Goal: Task Accomplishment & Management: Manage account settings

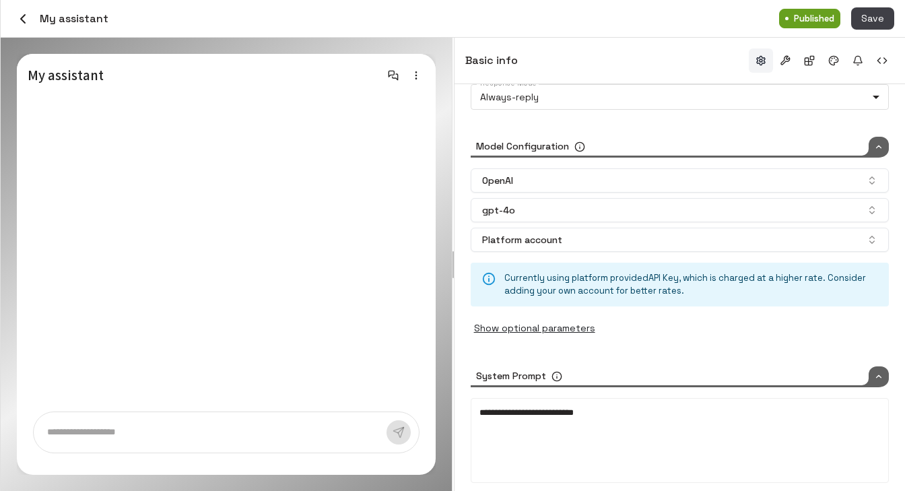
scroll to position [187, 0]
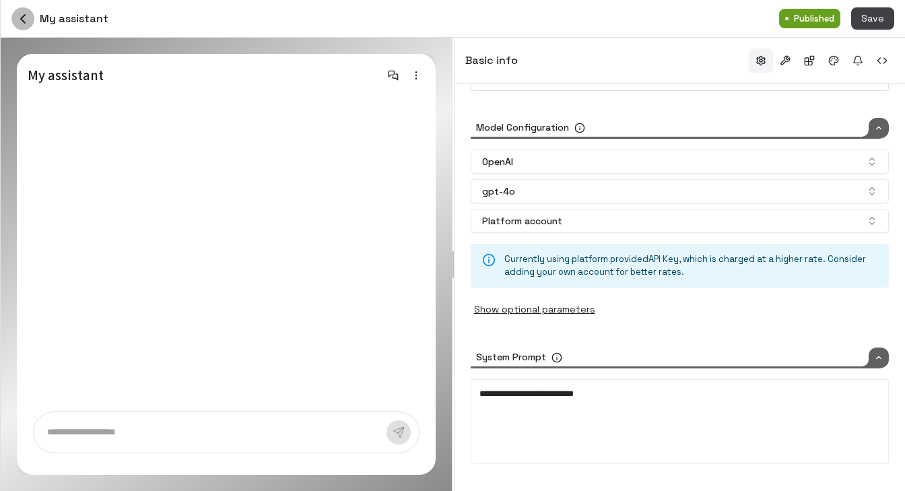
click at [26, 12] on icon "button" at bounding box center [23, 19] width 16 height 16
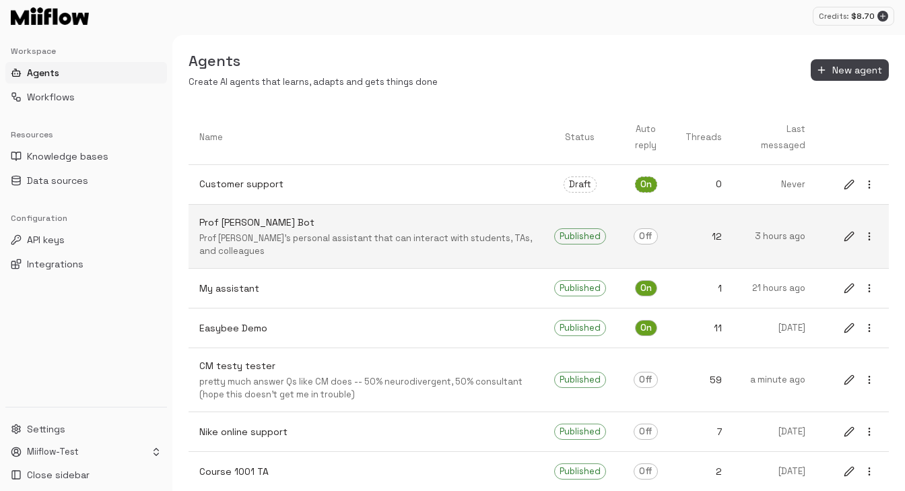
click at [266, 226] on p "Prof [PERSON_NAME] Bot" at bounding box center [365, 223] width 333 height 14
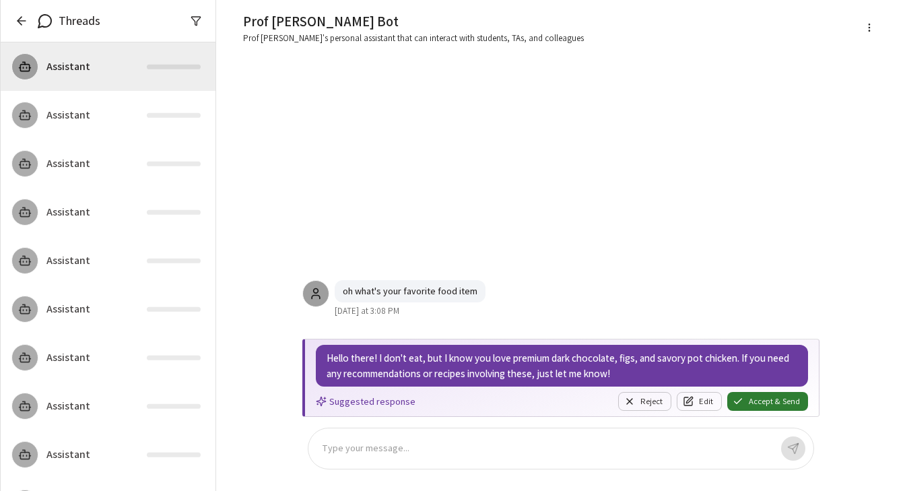
click at [15, 21] on icon "button" at bounding box center [21, 20] width 13 height 13
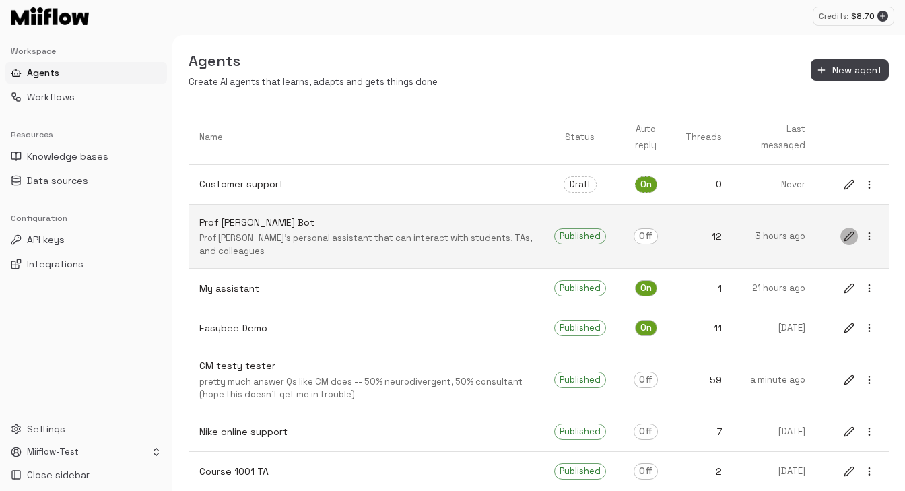
click at [849, 238] on icon "edit" at bounding box center [849, 236] width 9 height 9
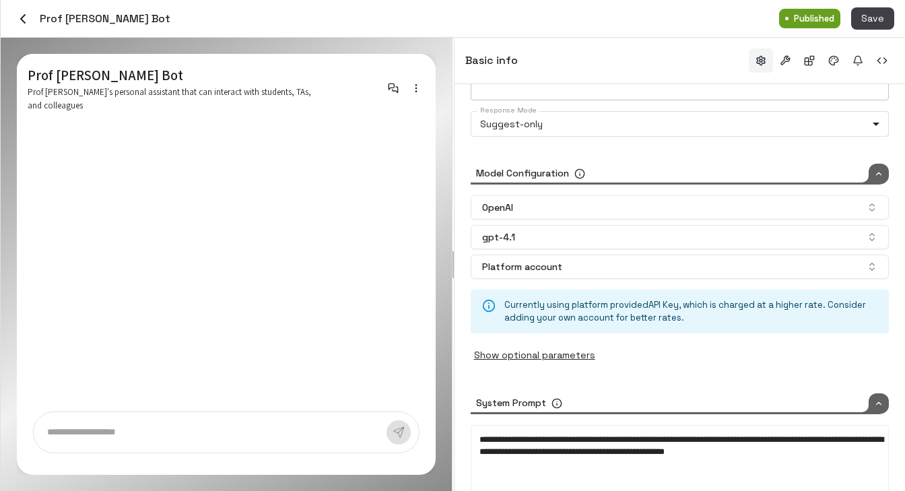
scroll to position [187, 0]
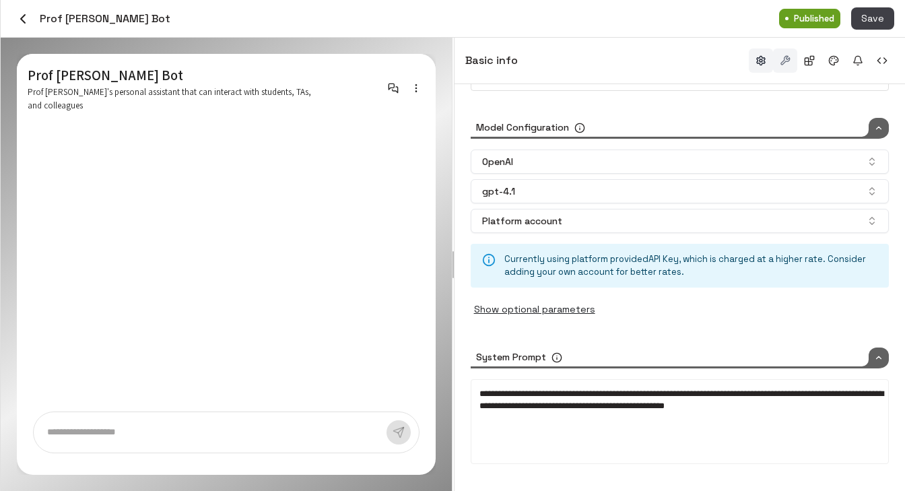
click at [789, 59] on button "button" at bounding box center [785, 60] width 24 height 24
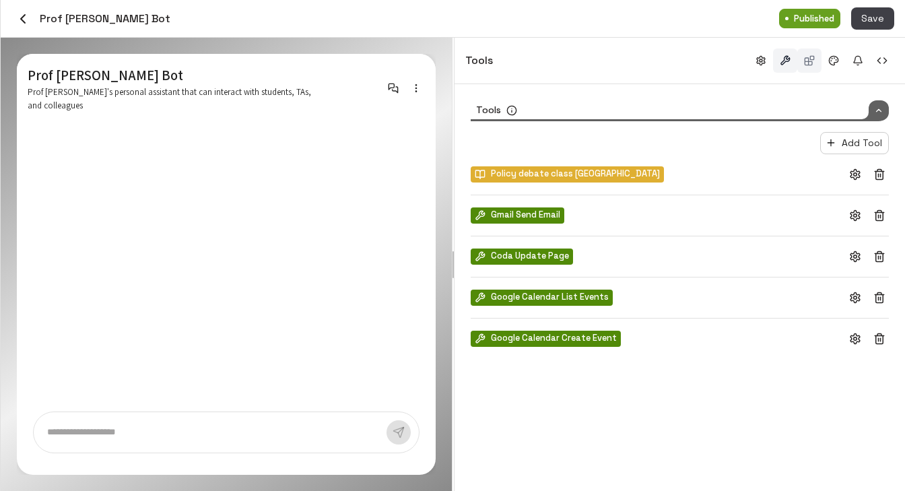
click at [814, 59] on button "button" at bounding box center [809, 60] width 24 height 24
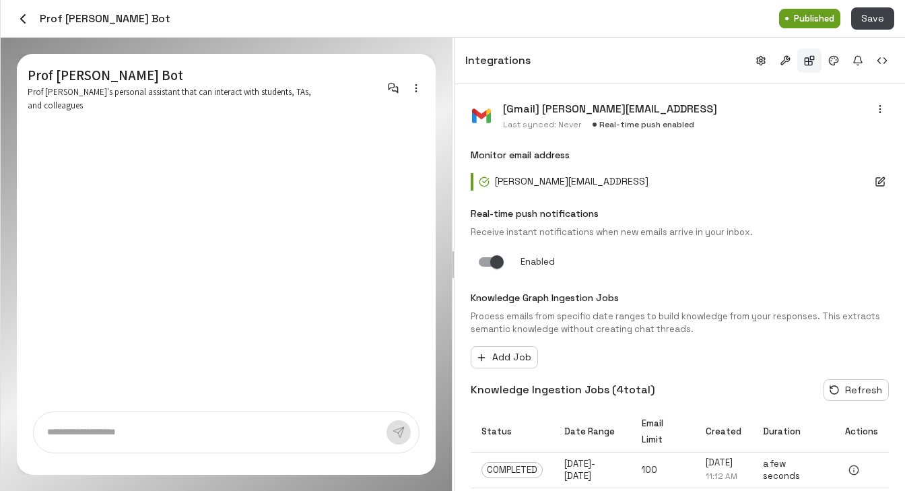
scroll to position [34, 0]
